Goal: Check status

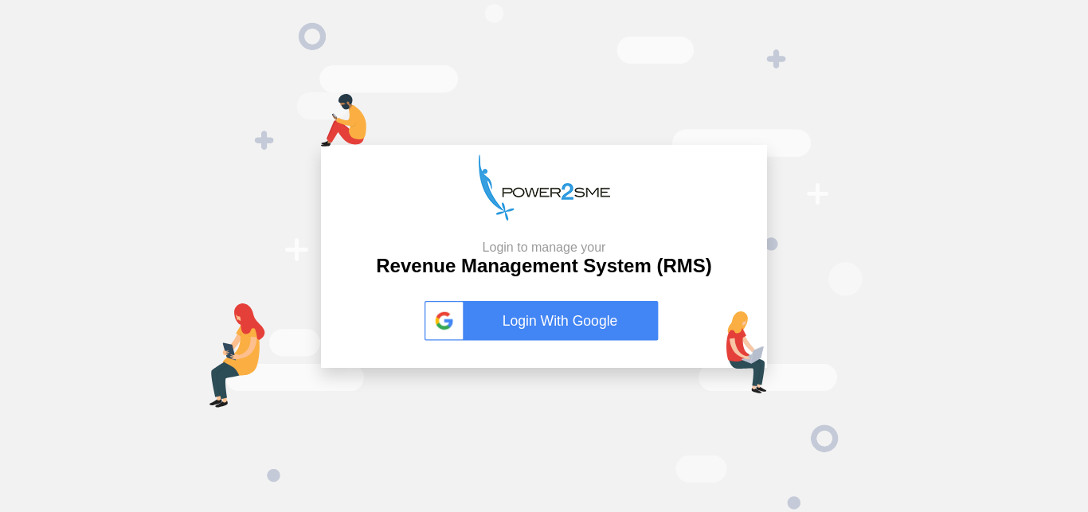
click at [514, 328] on link "Login With Google" at bounding box center [543, 321] width 239 height 40
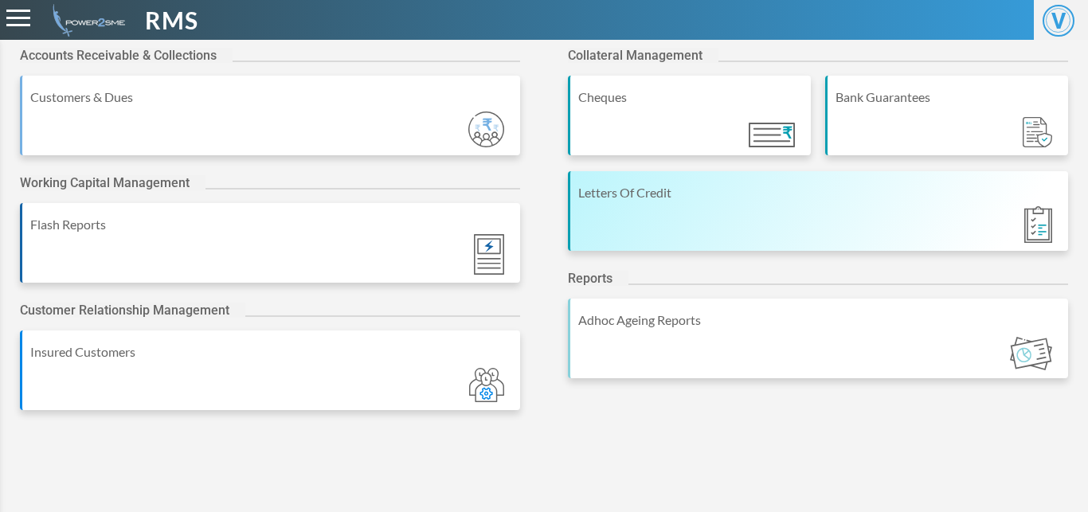
click at [651, 244] on div "Letters Of Credit" at bounding box center [818, 211] width 500 height 80
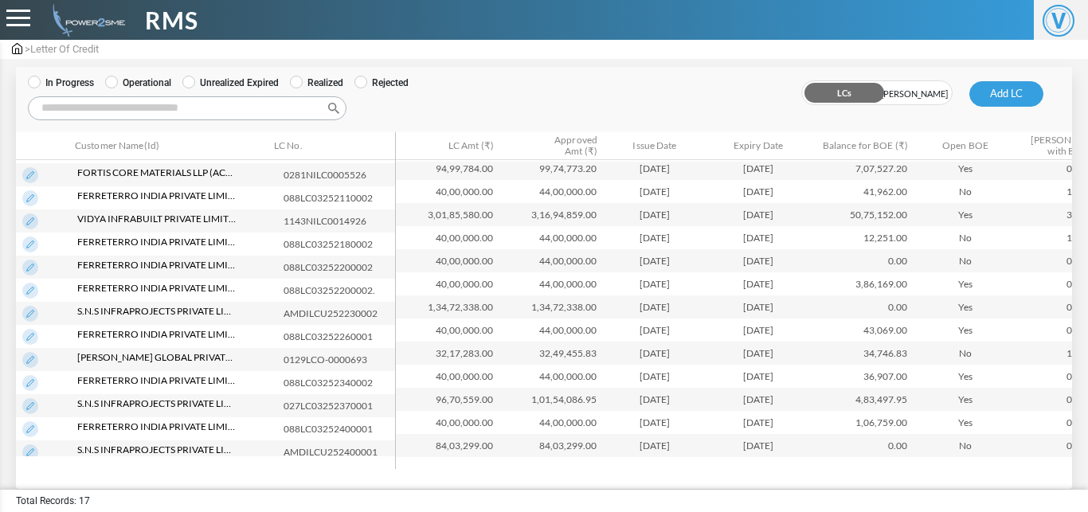
scroll to position [110, 0]
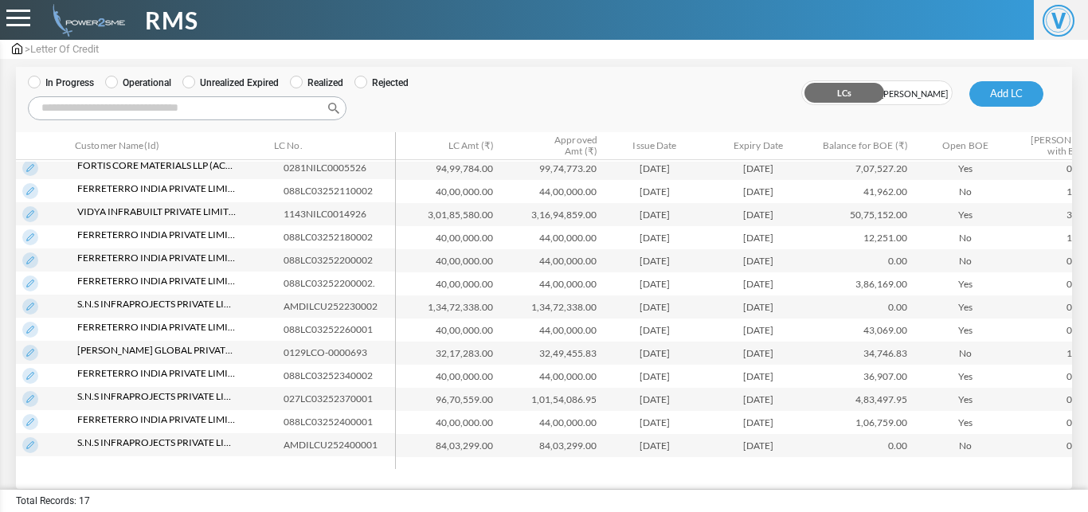
click at [26, 445] on img at bounding box center [30, 445] width 16 height 16
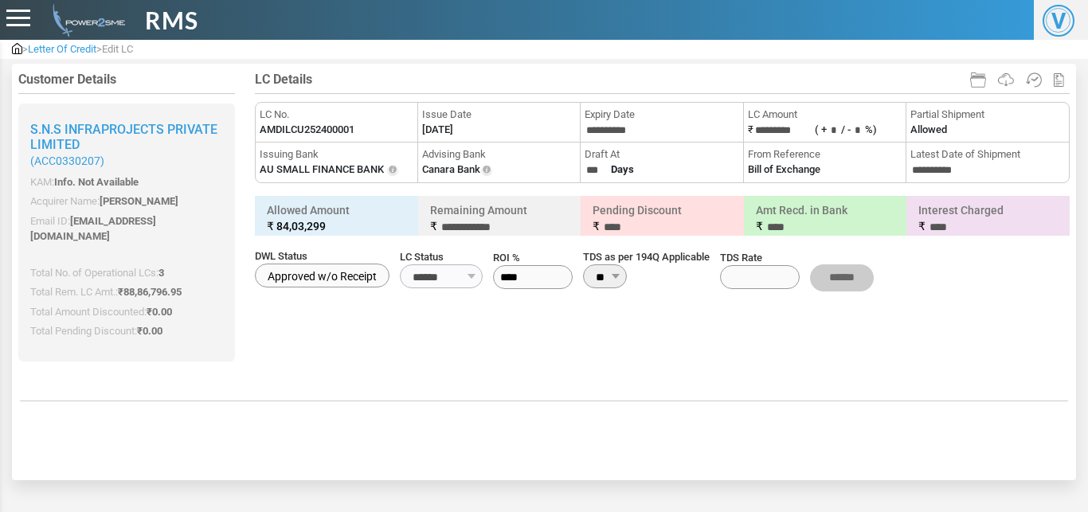
click at [341, 136] on label "AMDILCU252400001" at bounding box center [307, 130] width 95 height 16
copy li "LC No. AMDILCU252400001"
click at [341, 136] on label "AMDILCU252400001" at bounding box center [307, 130] width 95 height 16
click at [453, 133] on label "[DATE]" at bounding box center [437, 130] width 31 height 16
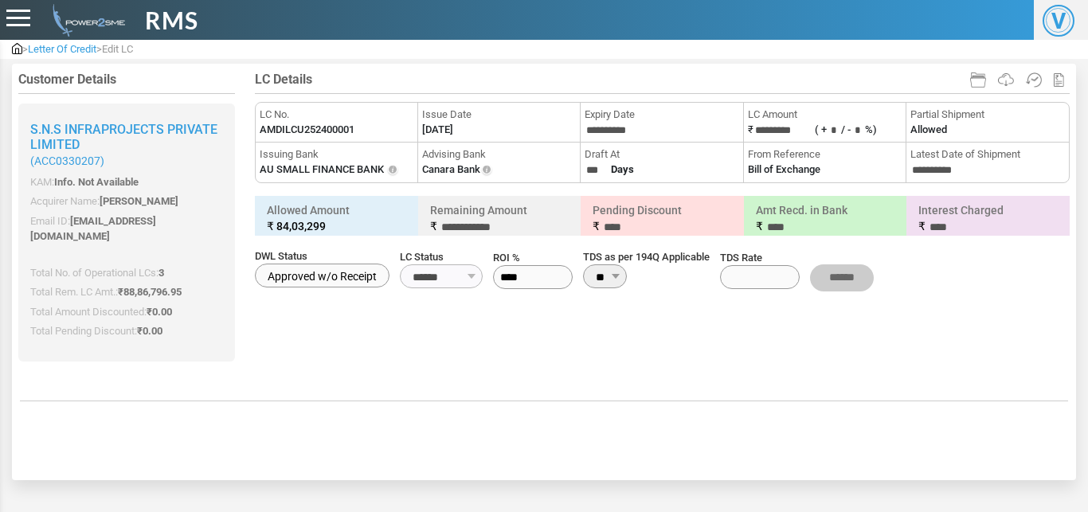
click at [453, 133] on label "[DATE]" at bounding box center [437, 130] width 31 height 16
copy label "2025"
click at [453, 133] on label "[DATE]" at bounding box center [437, 130] width 31 height 16
